Goal: Task Accomplishment & Management: Use online tool/utility

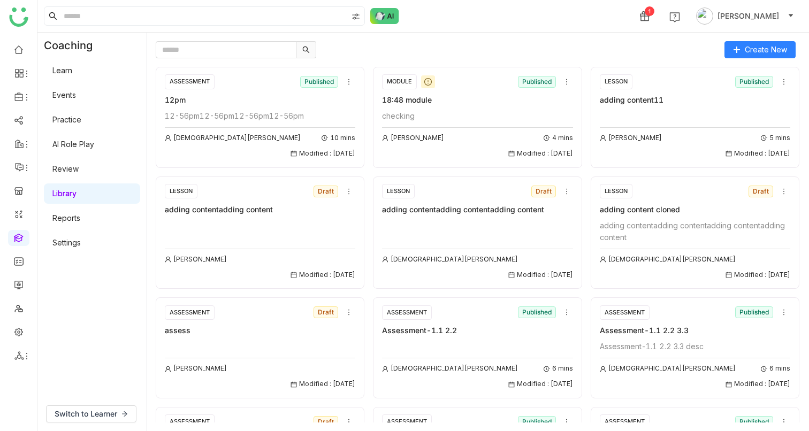
click at [241, 111] on div "12-56pm12-56pm12-56pm12-56pm" at bounding box center [260, 116] width 191 height 12
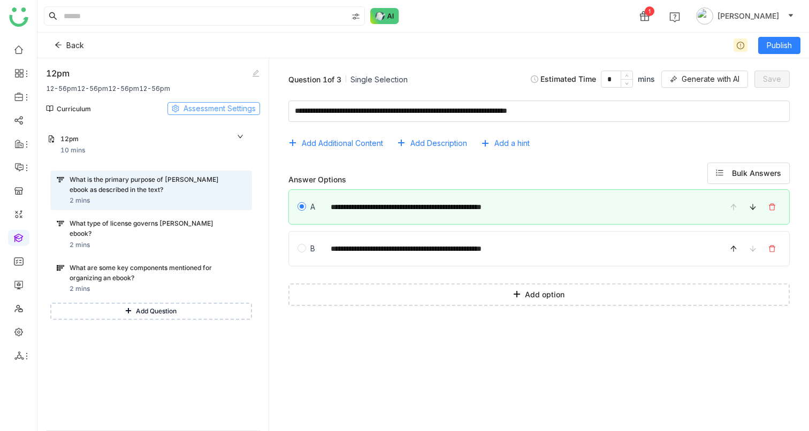
click at [241, 111] on span "Assessment Settings" at bounding box center [220, 109] width 72 height 12
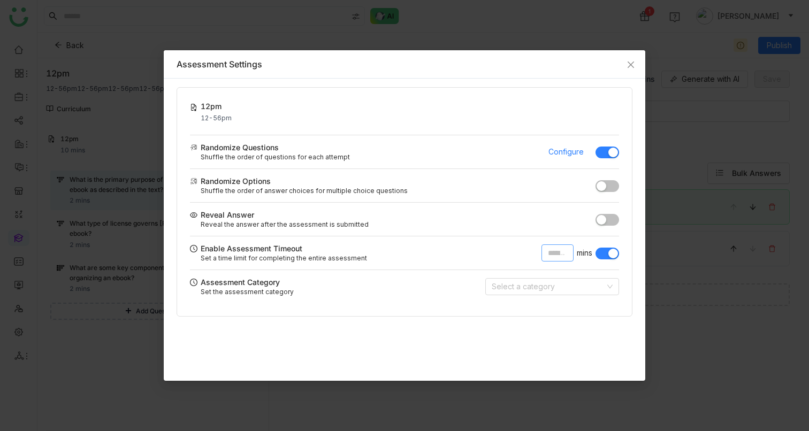
click at [561, 256] on input "**" at bounding box center [558, 253] width 32 height 17
type input "**"
click at [717, 139] on nz-modal-container "Assessment Settings 12pm 12-56pm Saved! Randomize Questions Shuffle the order o…" at bounding box center [404, 215] width 809 height 431
click at [634, 63] on icon "Close" at bounding box center [631, 64] width 9 height 9
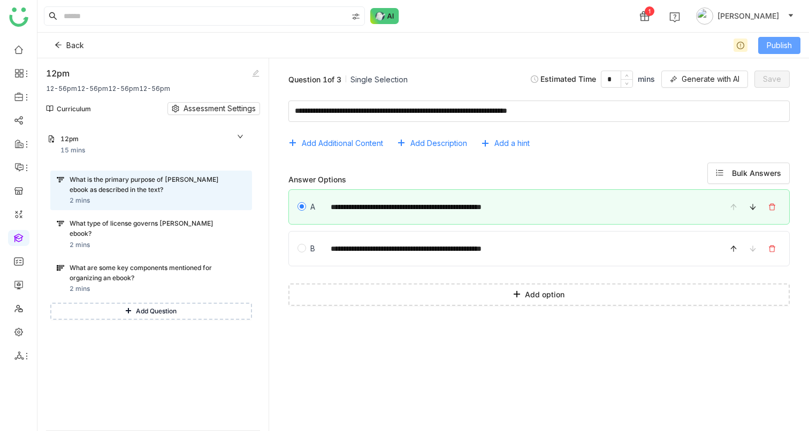
click at [778, 50] on span "Publish" at bounding box center [779, 46] width 25 height 12
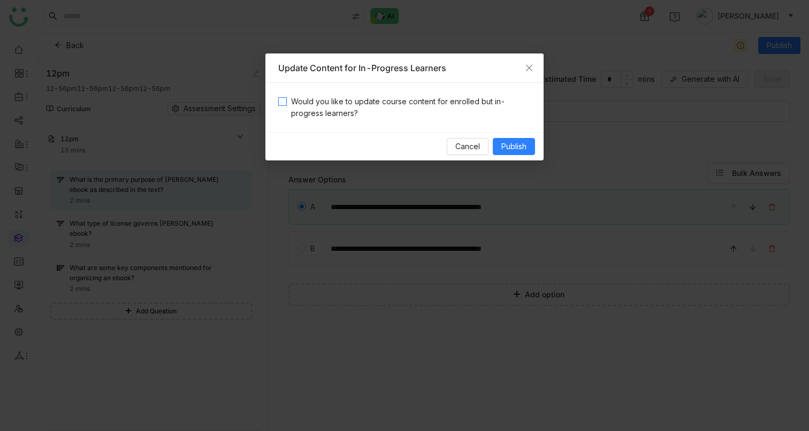
click at [371, 103] on span "Would you like to update course content for enrolled but in-progress learners?" at bounding box center [409, 108] width 244 height 24
click at [498, 145] on button "Publish" at bounding box center [514, 146] width 42 height 17
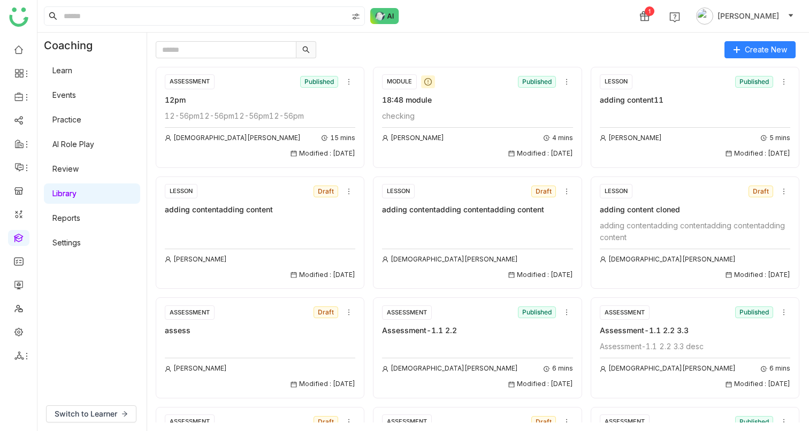
click at [201, 112] on div "12-56pm12-56pm12-56pm12-56pm" at bounding box center [260, 116] width 191 height 12
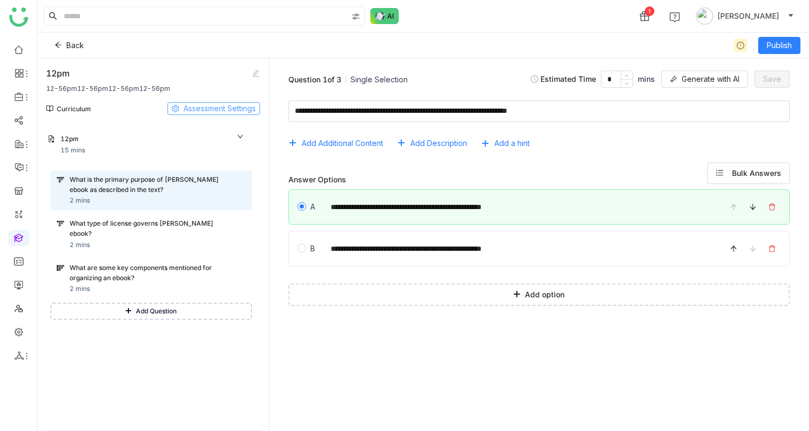
click at [225, 109] on span "Assessment Settings" at bounding box center [220, 109] width 72 height 12
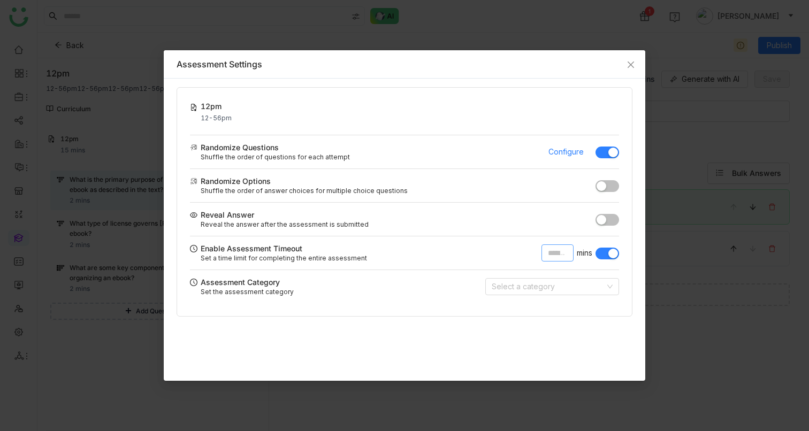
click at [563, 260] on input "**" at bounding box center [558, 253] width 32 height 17
type input "**"
click at [628, 67] on icon "Close" at bounding box center [631, 65] width 6 height 6
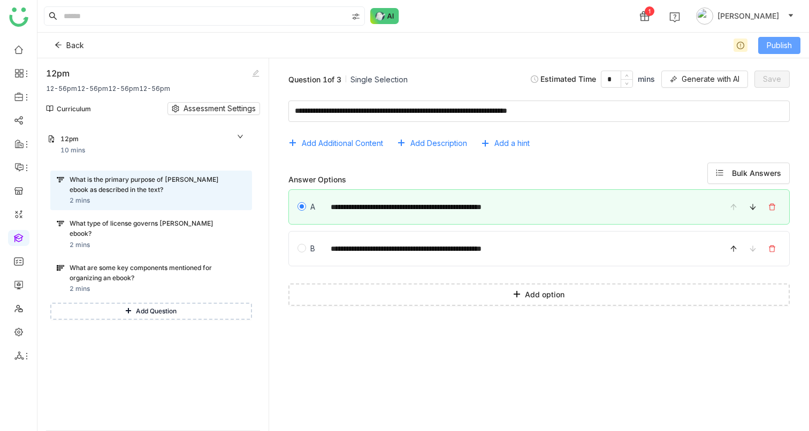
click at [793, 45] on button "Publish" at bounding box center [779, 45] width 42 height 17
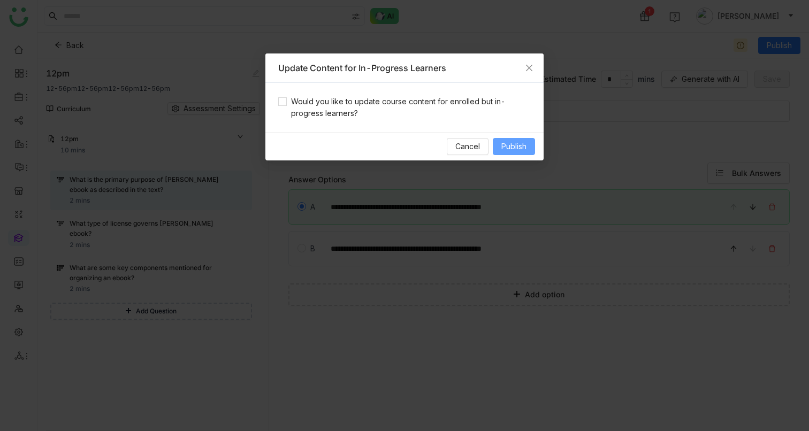
click at [526, 144] on span "Publish" at bounding box center [514, 147] width 25 height 12
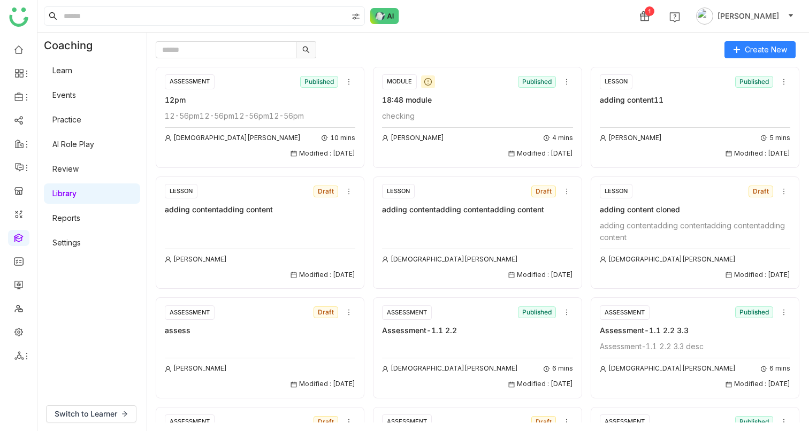
click at [218, 124] on div "12-56pm12-56pm12-56pm12-56pm Vishnu Vardhan 10 mins Modified : 11/09/2025" at bounding box center [260, 134] width 191 height 49
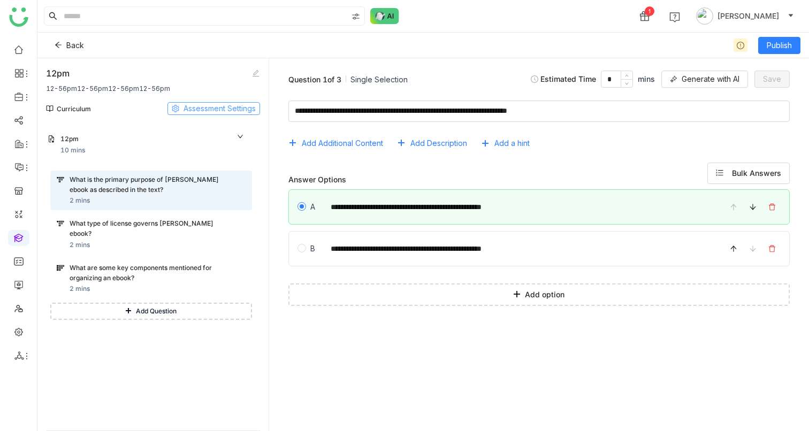
click at [197, 109] on span "Assessment Settings" at bounding box center [220, 109] width 72 height 12
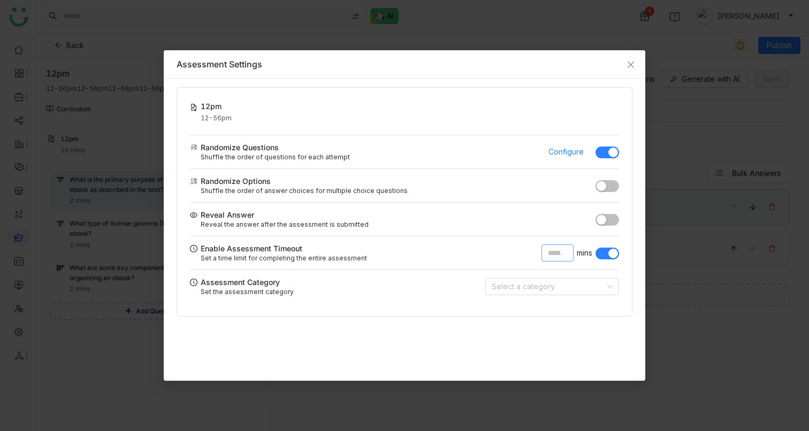
click at [556, 254] on input "**" at bounding box center [558, 253] width 32 height 17
type input "*"
type input "**"
click at [473, 178] on div "Randomize Options" at bounding box center [393, 181] width 406 height 11
click at [631, 65] on icon "Close" at bounding box center [631, 65] width 6 height 6
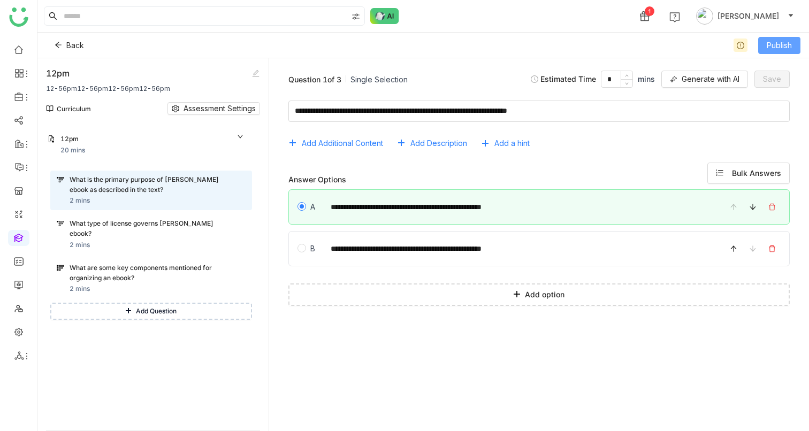
click at [760, 48] on button "Publish" at bounding box center [779, 45] width 42 height 17
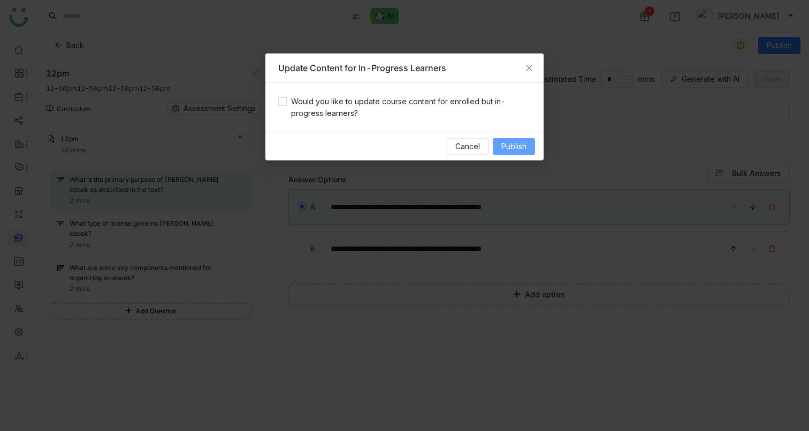
click at [526, 148] on span "Publish" at bounding box center [514, 147] width 25 height 12
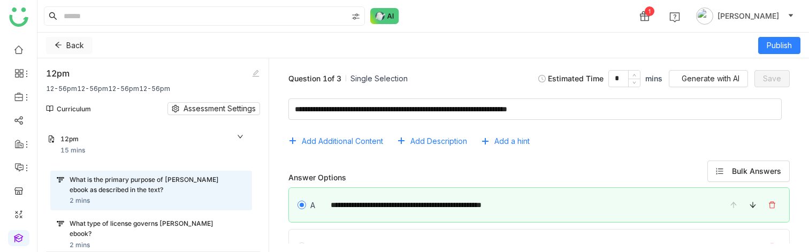
click at [55, 47] on icon at bounding box center [58, 44] width 7 height 7
click at [57, 46] on icon at bounding box center [58, 44] width 7 height 7
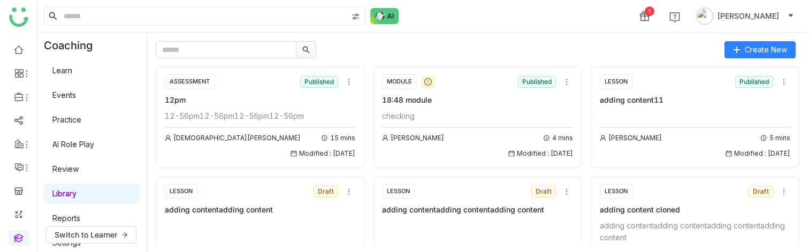
click at [63, 91] on link "Events" at bounding box center [64, 94] width 24 height 9
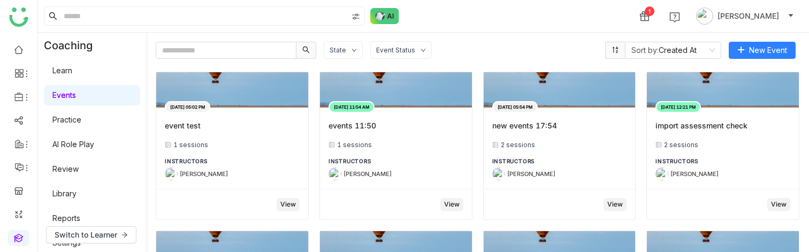
click at [70, 75] on link "Learn" at bounding box center [62, 70] width 20 height 9
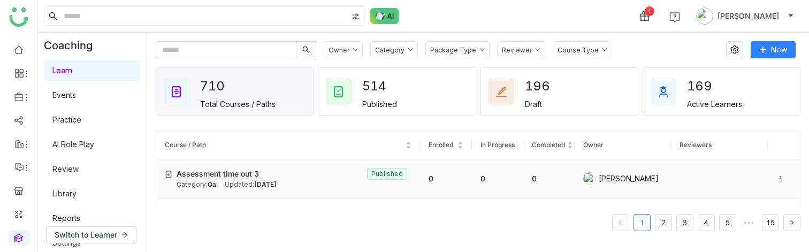
click at [777, 183] on icon at bounding box center [780, 178] width 7 height 7
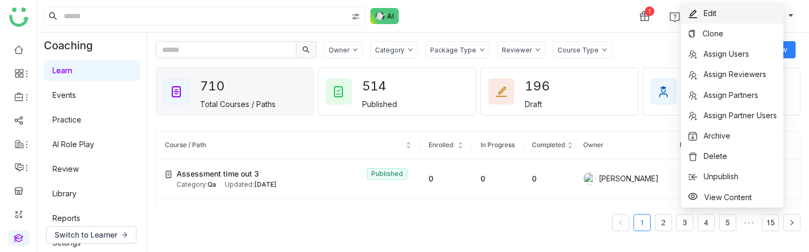
click at [704, 12] on span "Edit" at bounding box center [710, 13] width 13 height 9
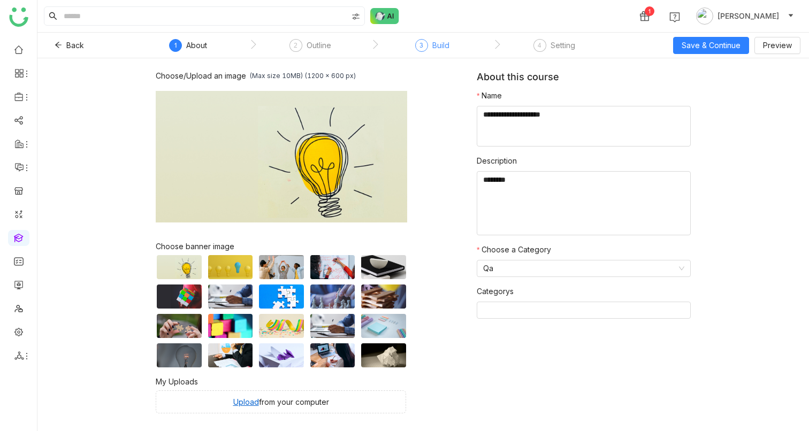
click at [425, 55] on div "3 Build" at bounding box center [432, 48] width 34 height 19
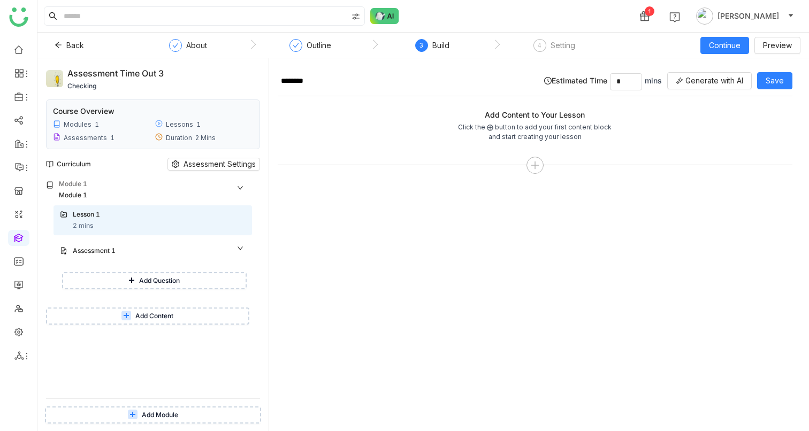
click at [140, 252] on span "Add Content" at bounding box center [154, 317] width 38 height 10
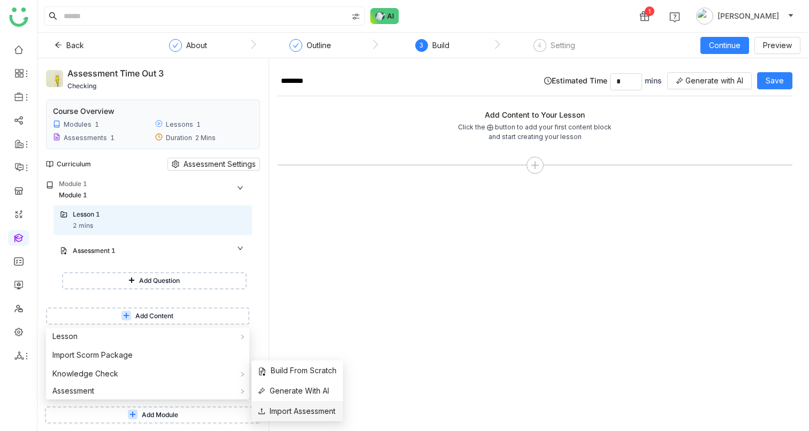
click at [276, 252] on span "Import Assessment" at bounding box center [297, 412] width 78 height 12
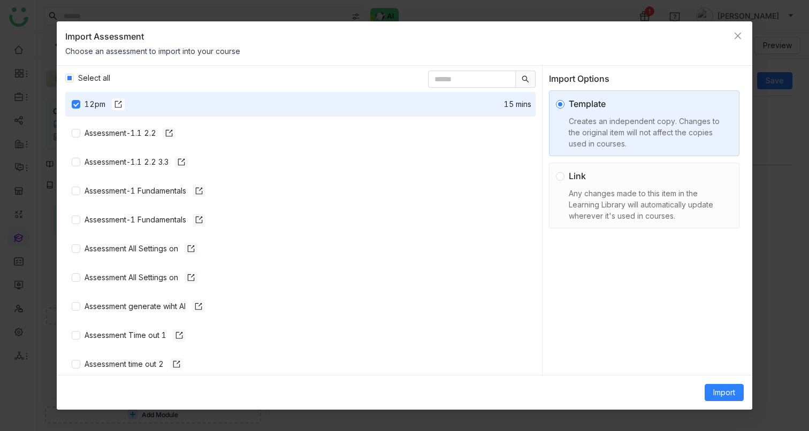
click at [580, 174] on div "Link" at bounding box center [649, 176] width 160 height 13
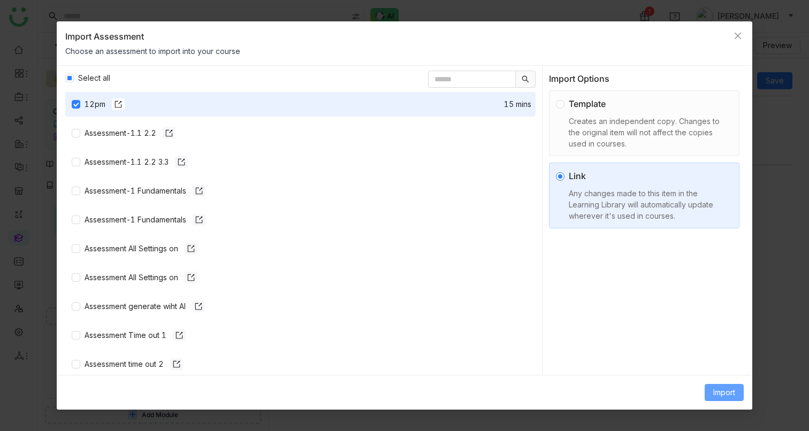
click at [718, 252] on span "Import" at bounding box center [724, 393] width 22 height 12
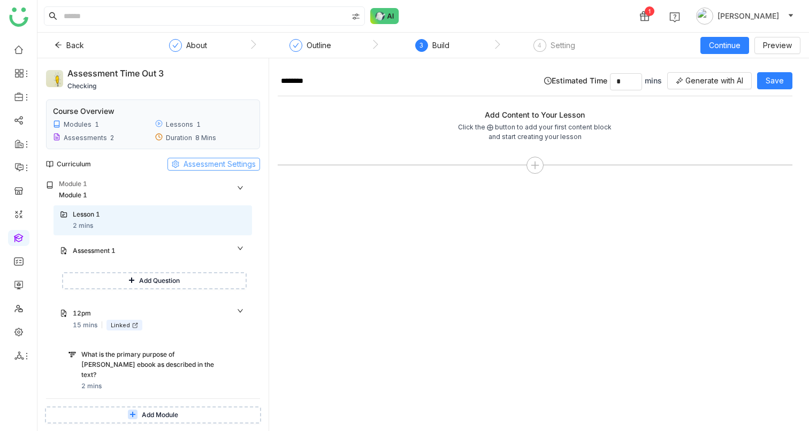
click at [192, 161] on span "Assessment Settings" at bounding box center [220, 164] width 72 height 12
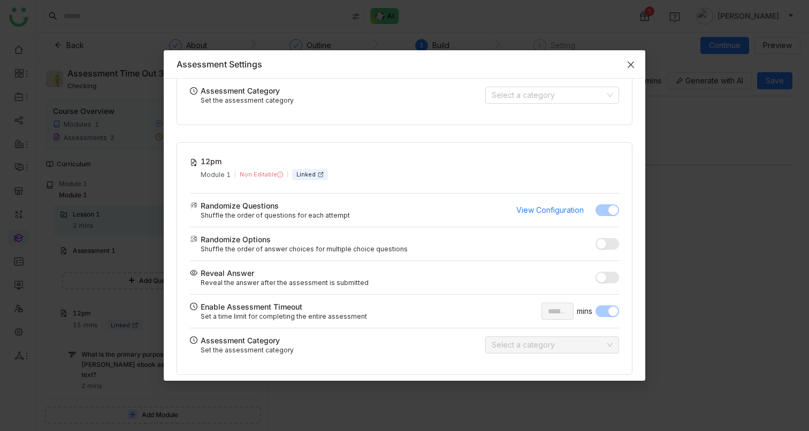
scroll to position [165, 0]
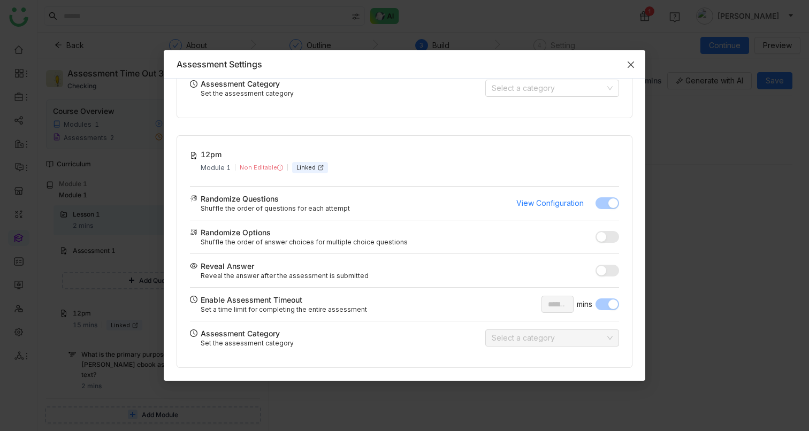
click at [633, 65] on icon "Close" at bounding box center [631, 64] width 9 height 9
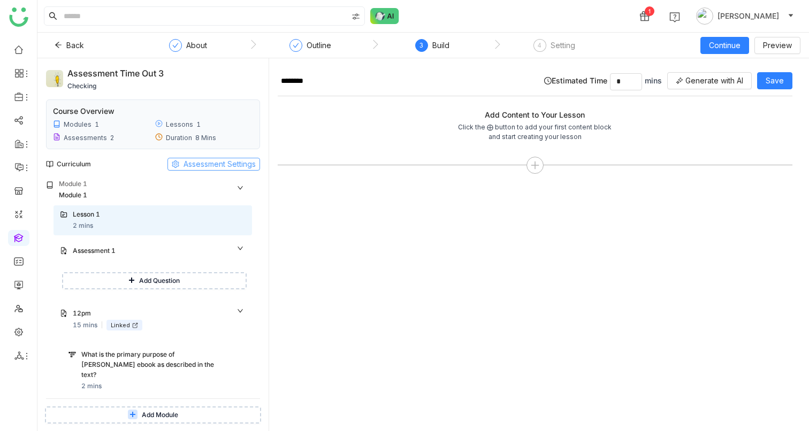
click at [195, 161] on span "Assessment Settings" at bounding box center [220, 164] width 72 height 12
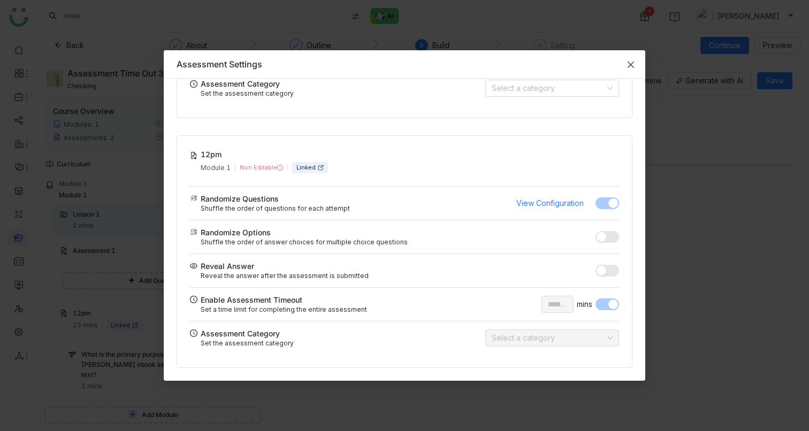
scroll to position [0, 0]
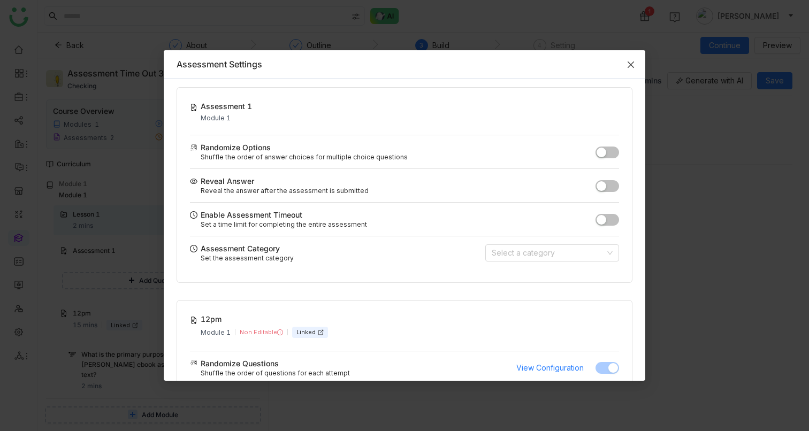
click at [635, 62] on span "Close" at bounding box center [631, 64] width 29 height 29
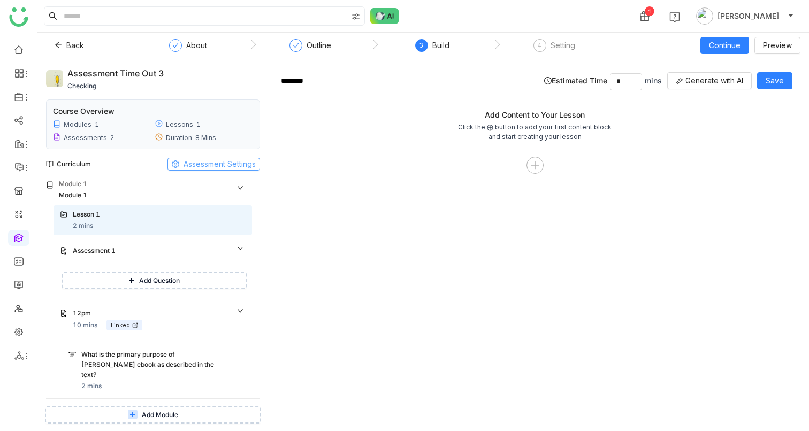
click at [197, 165] on span "Assessment Settings" at bounding box center [220, 164] width 72 height 12
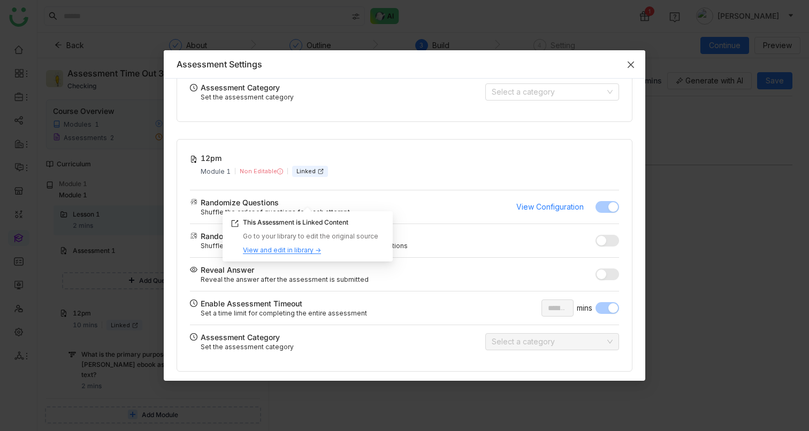
scroll to position [165, 0]
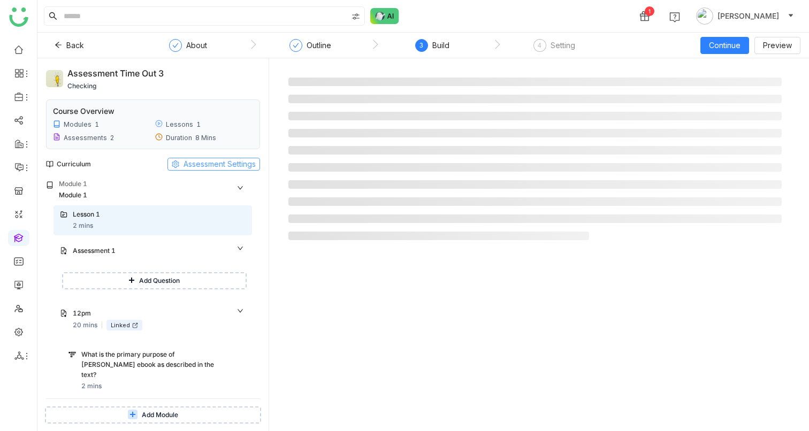
click at [223, 166] on span "Assessment Settings" at bounding box center [220, 164] width 72 height 12
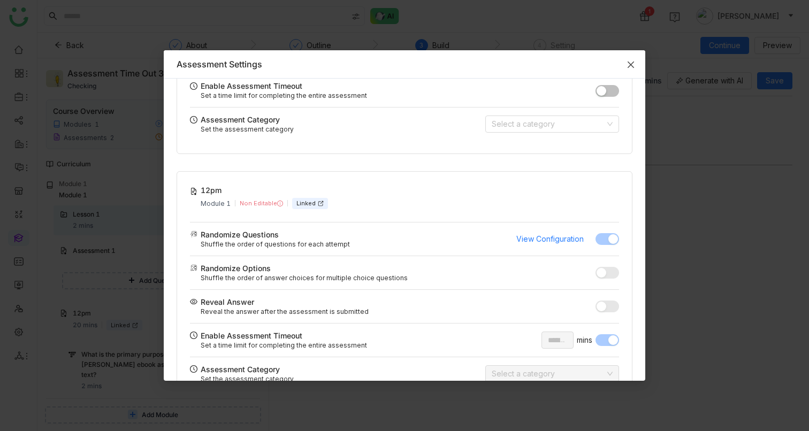
scroll to position [165, 0]
